Goal: Transaction & Acquisition: Purchase product/service

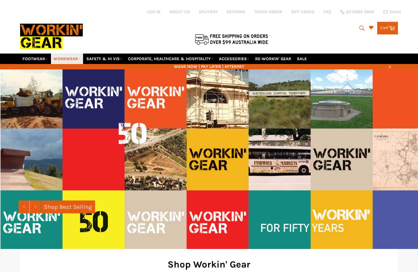
click at [68, 59] on link "WORKWEAR" at bounding box center [67, 59] width 32 height 10
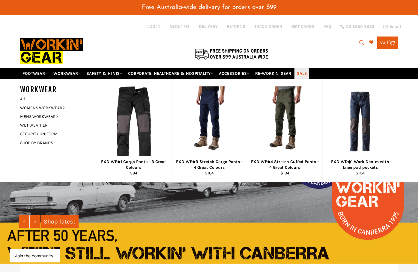
click at [305, 74] on link "SALE" at bounding box center [301, 73] width 15 height 10
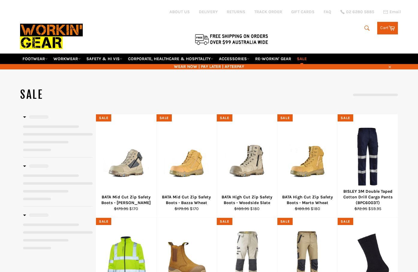
select select "**********"
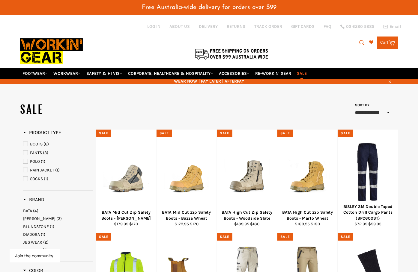
click at [360, 42] on icon "submit" at bounding box center [362, 43] width 7 height 7
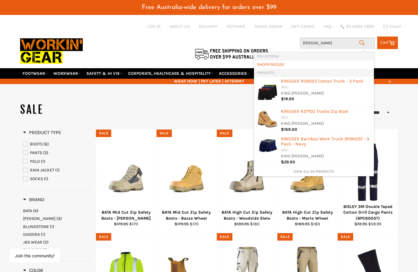
type input "king gee"
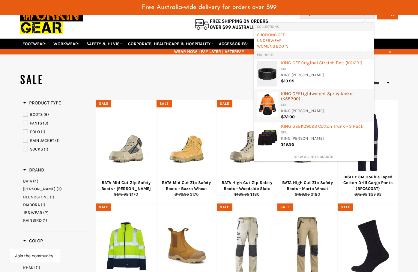
scroll to position [30, 0]
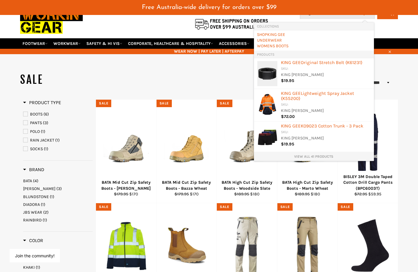
click at [311, 158] on link "View all 41 products" at bounding box center [314, 156] width 114 height 5
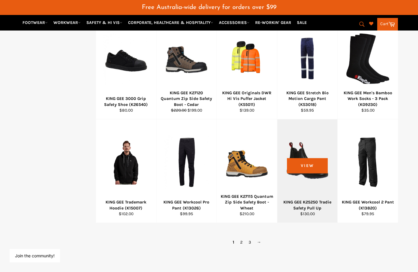
scroll to position [390, 0]
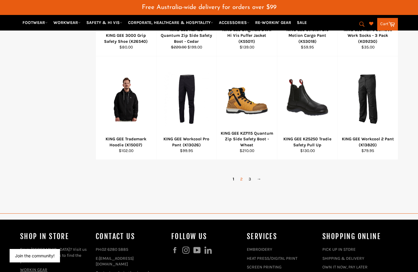
click at [241, 180] on link "2" at bounding box center [241, 179] width 8 height 9
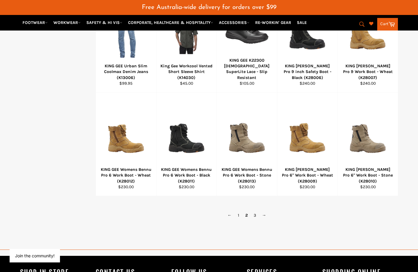
scroll to position [360, 0]
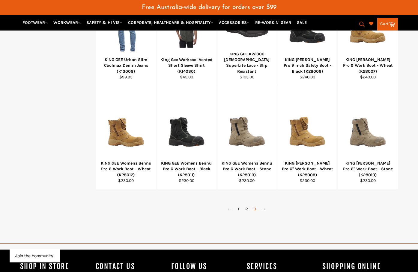
click at [255, 210] on link "3" at bounding box center [255, 209] width 8 height 9
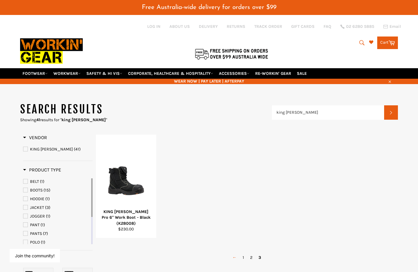
click at [232, 259] on link "←" at bounding box center [234, 258] width 10 height 9
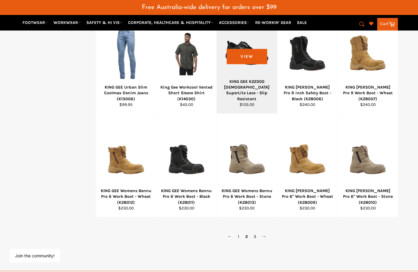
scroll to position [420, 0]
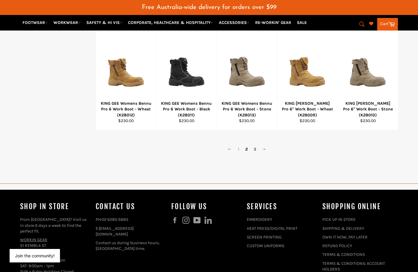
click at [239, 150] on link "1" at bounding box center [238, 149] width 7 height 9
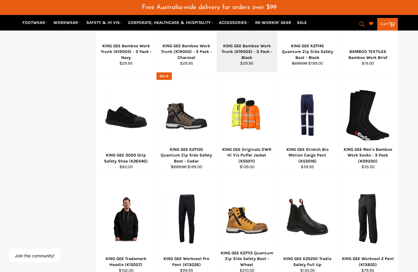
scroll to position [300, 0]
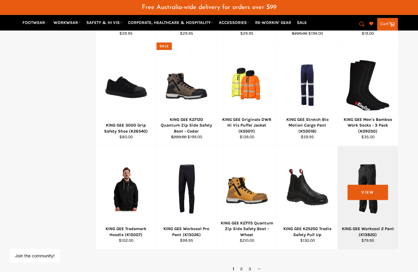
click at [370, 196] on div at bounding box center [367, 189] width 45 height 70
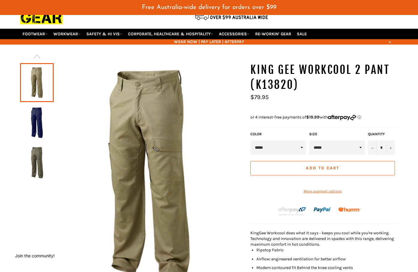
scroll to position [60, 0]
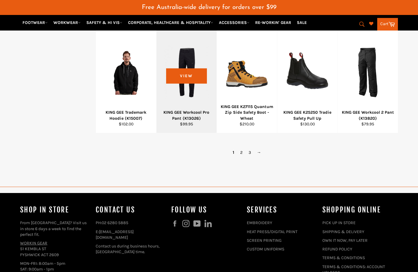
scroll to position [356, 0]
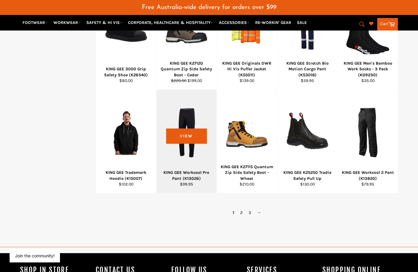
click at [189, 120] on div at bounding box center [186, 132] width 45 height 70
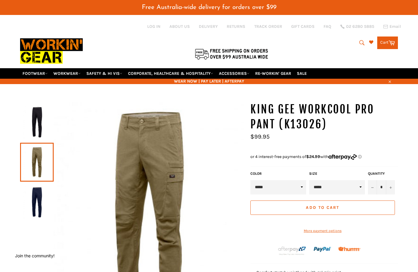
click at [360, 43] on icon "submit" at bounding box center [362, 43] width 7 height 7
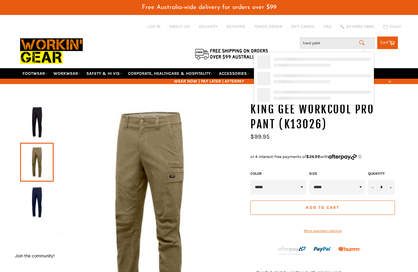
type input "hard yakka"
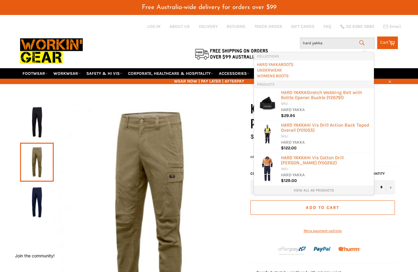
click at [311, 189] on link "View all 40 products" at bounding box center [314, 190] width 114 height 5
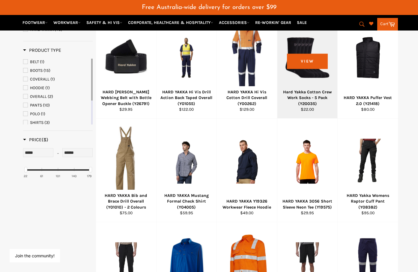
scroll to position [150, 0]
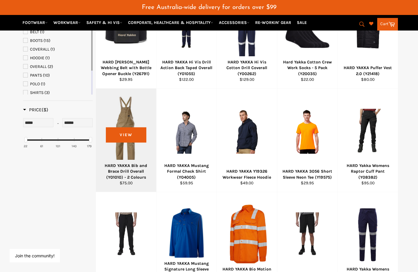
click at [129, 128] on div at bounding box center [125, 131] width 45 height 70
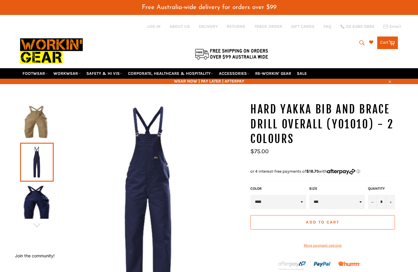
click at [41, 122] on img at bounding box center [37, 122] width 28 height 33
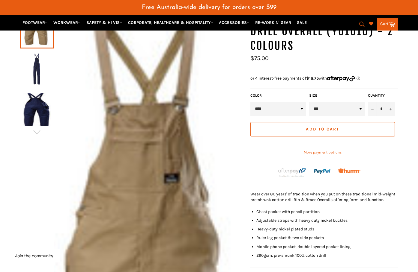
scroll to position [90, 0]
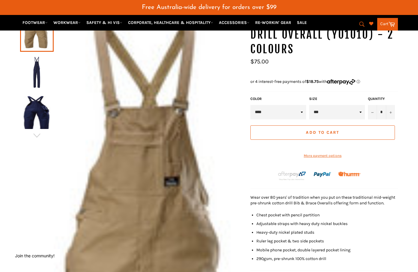
click at [37, 70] on img at bounding box center [37, 72] width 28 height 33
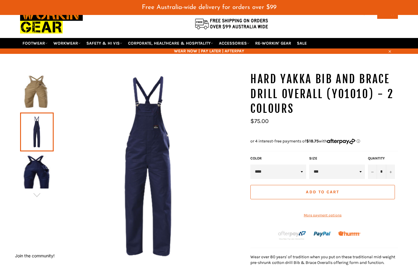
scroll to position [30, 0]
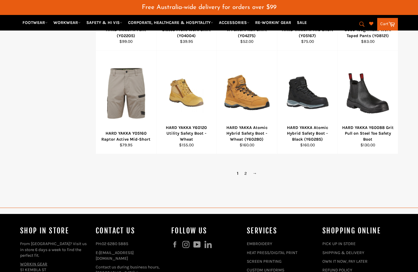
scroll to position [418, 0]
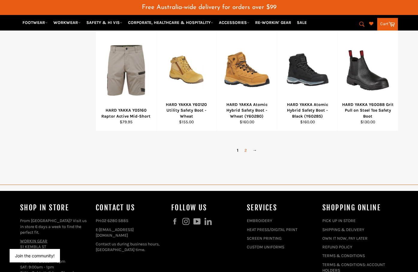
click at [245, 150] on link "2" at bounding box center [245, 150] width 8 height 9
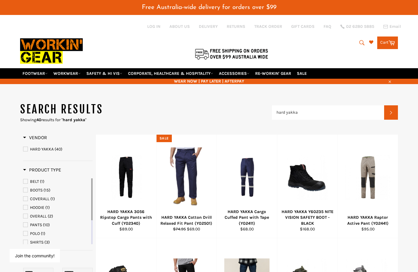
click at [361, 43] on icon "submit" at bounding box center [362, 43] width 7 height 7
drag, startPoint x: 340, startPoint y: 43, endPoint x: 270, endPoint y: 41, distance: 69.6
click at [270, 41] on div "Site navigation Log in ABOUT US DELIVERY RETURNS TRACK ORDER GIFT CARDS FAQ 02 …" at bounding box center [209, 41] width 378 height 53
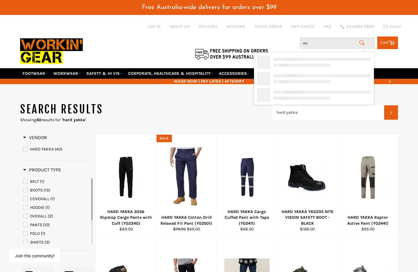
type input "wor"
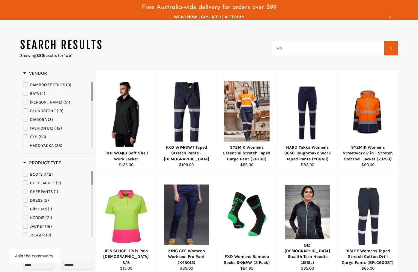
scroll to position [57, 0]
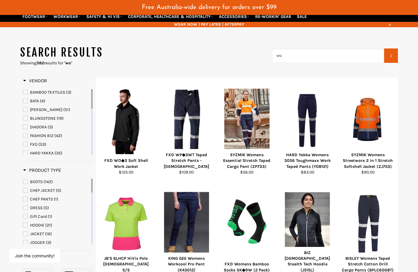
click at [293, 59] on input "wo" at bounding box center [328, 56] width 112 height 14
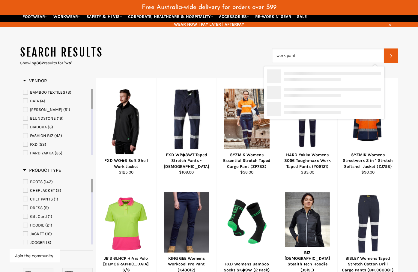
type input "work pants"
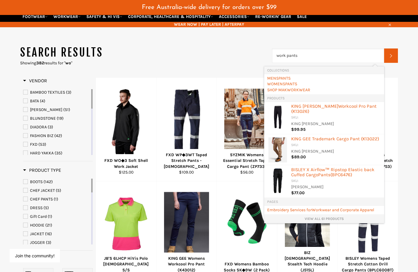
click at [319, 217] on link "View all 61 products" at bounding box center [324, 219] width 114 height 5
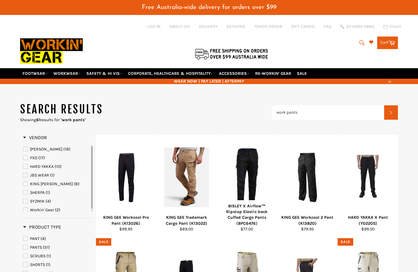
scroll to position [30, 0]
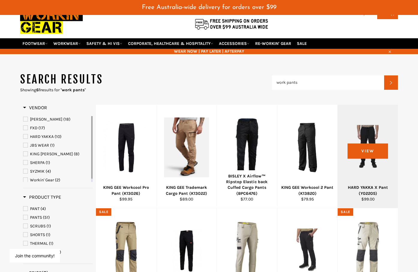
click at [374, 151] on div at bounding box center [367, 147] width 45 height 70
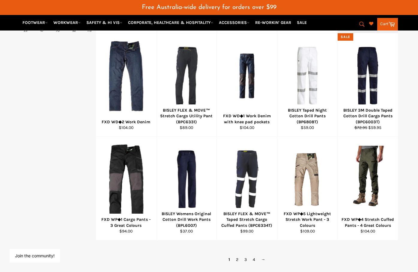
scroll to position [339, 0]
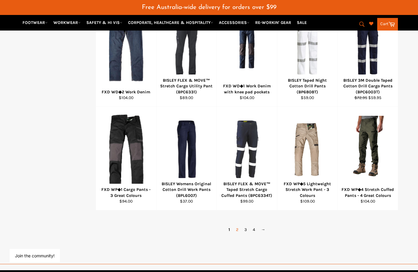
click at [238, 231] on link "2" at bounding box center [237, 230] width 8 height 9
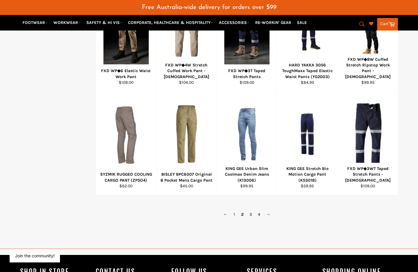
scroll to position [360, 0]
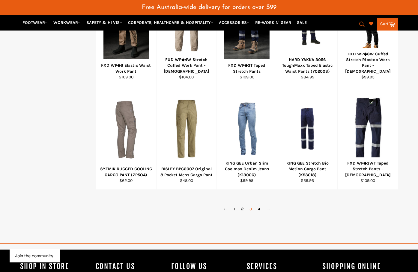
click at [251, 209] on link "3" at bounding box center [250, 209] width 8 height 9
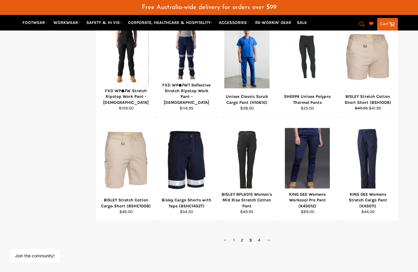
scroll to position [330, 0]
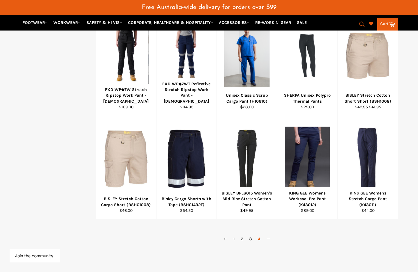
click at [259, 240] on link "4" at bounding box center [259, 239] width 8 height 9
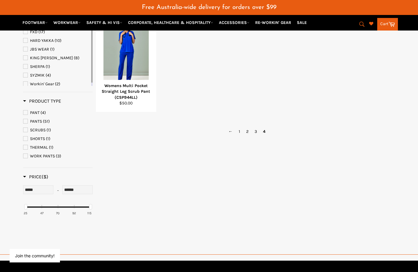
scroll to position [120, 0]
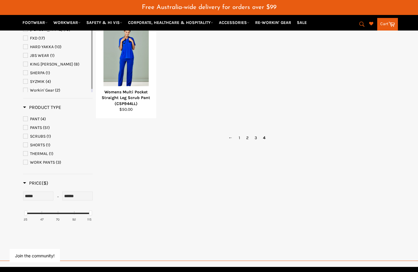
click at [359, 25] on icon "submit" at bounding box center [362, 24] width 7 height 7
click at [302, 25] on input "work pants" at bounding box center [337, 24] width 75 height 11
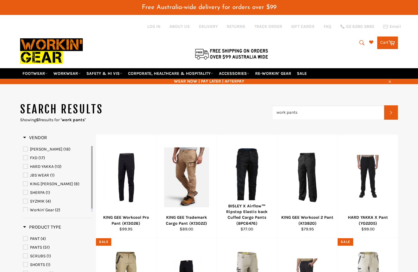
click at [276, 114] on input "work pants" at bounding box center [328, 113] width 112 height 14
click at [306, 111] on input "permanent pres work pants" at bounding box center [328, 113] width 112 height 14
type input "permanent press work pants"
